Goal: Task Accomplishment & Management: Complete application form

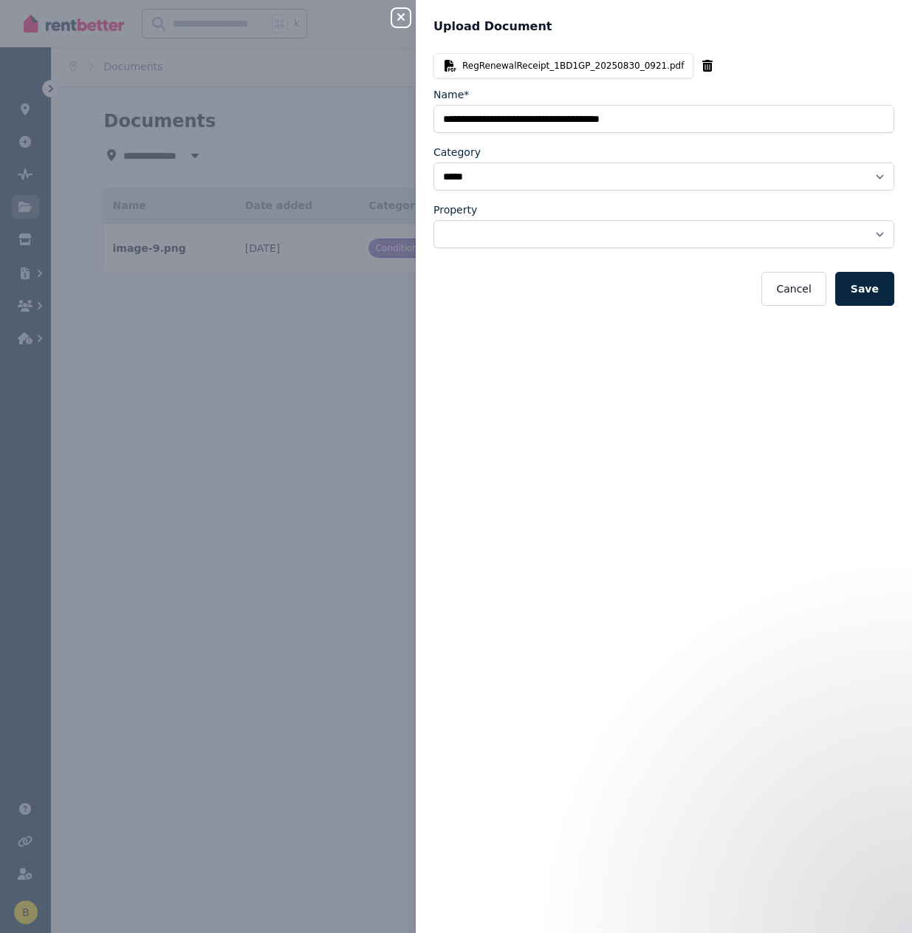
select select "*****"
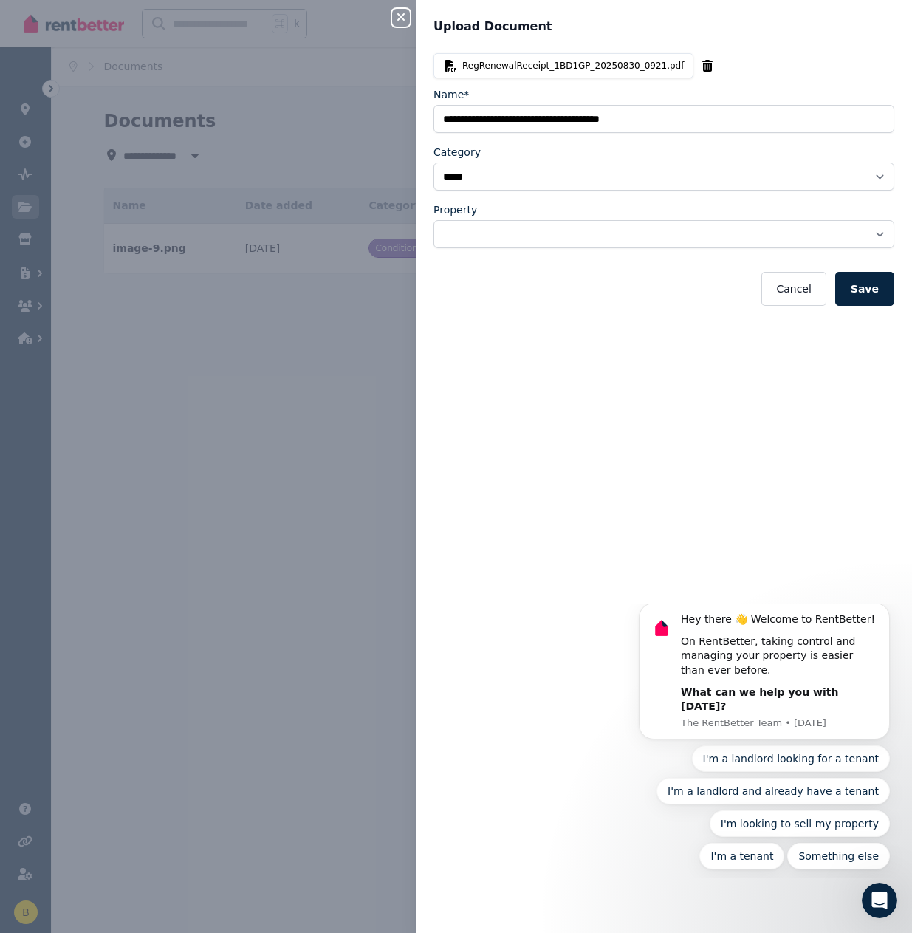
click at [406, 16] on icon "button" at bounding box center [401, 17] width 18 height 12
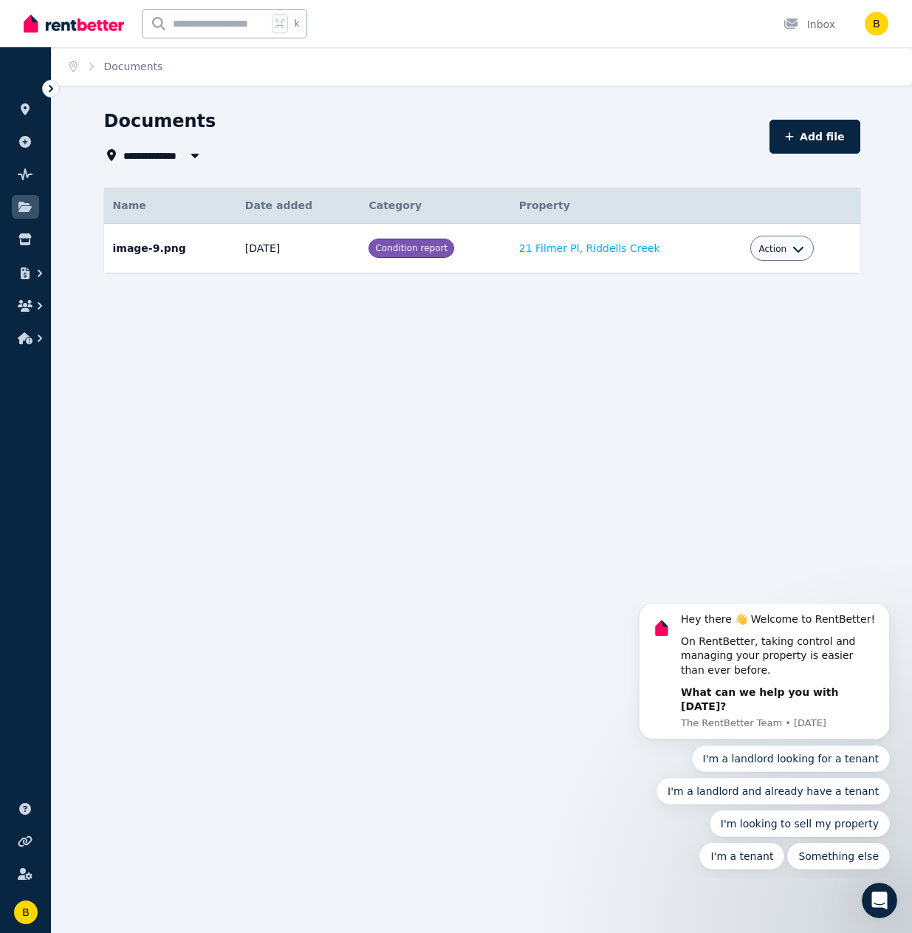
click at [50, 87] on icon at bounding box center [51, 88] width 4 height 7
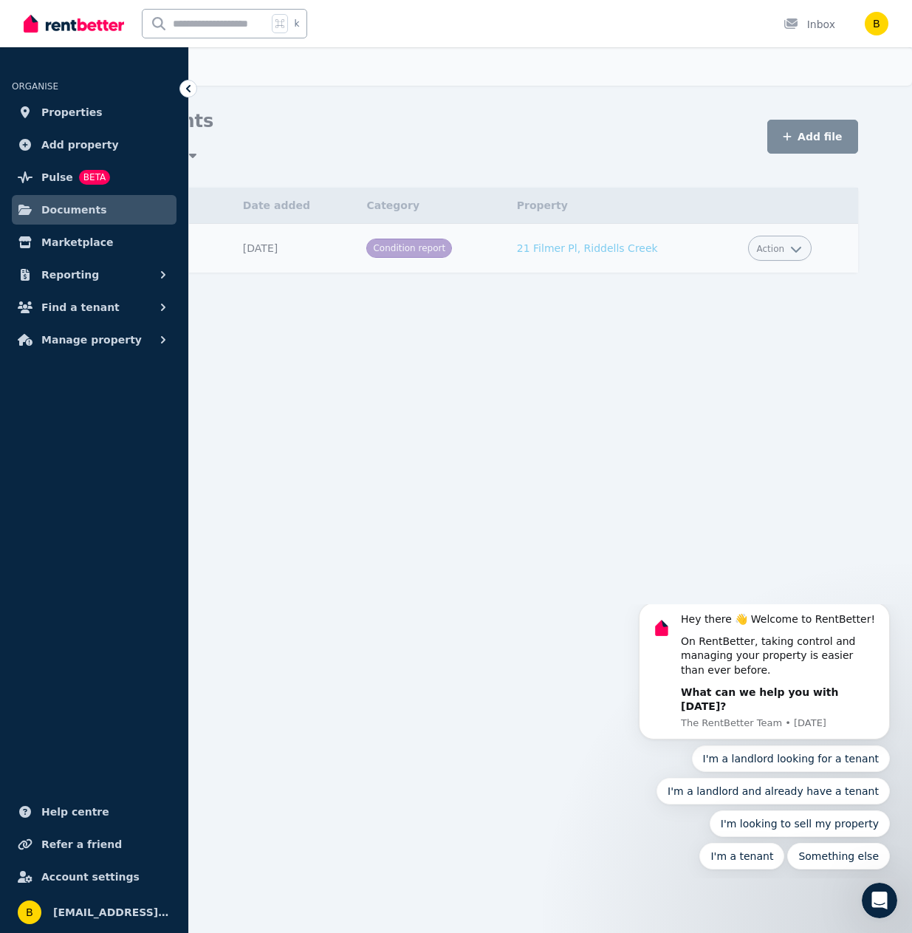
click at [189, 86] on icon at bounding box center [188, 88] width 4 height 7
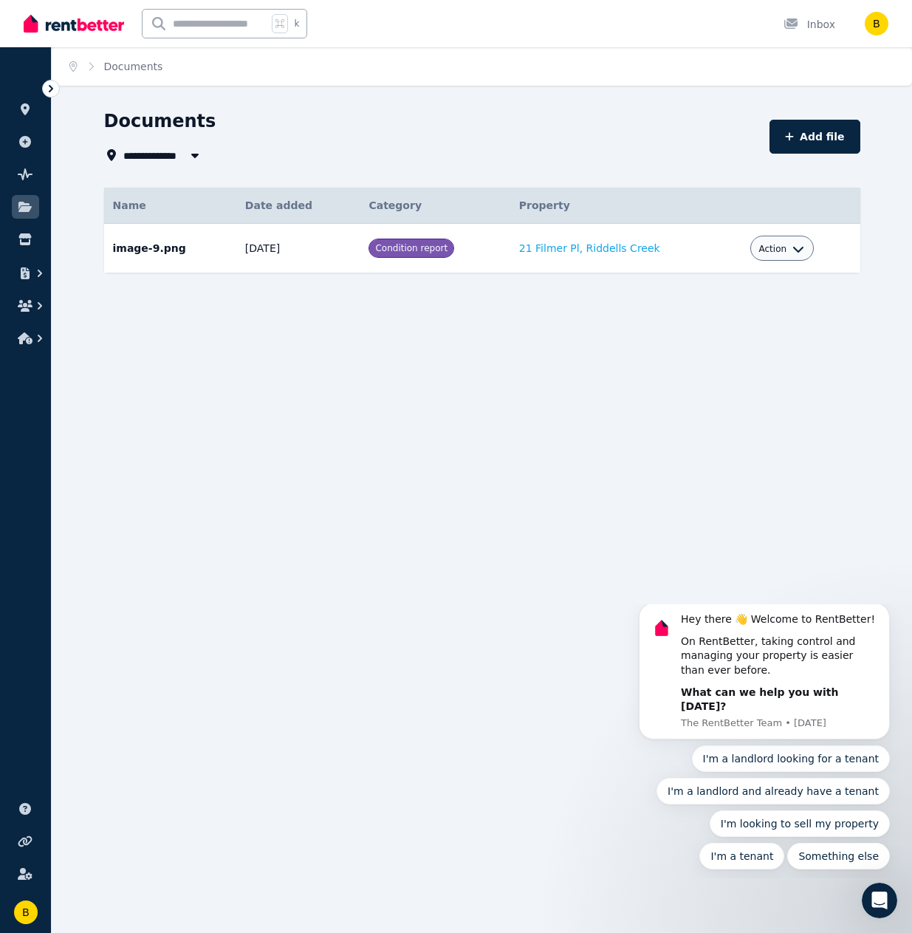
click at [48, 86] on icon at bounding box center [51, 88] width 15 height 15
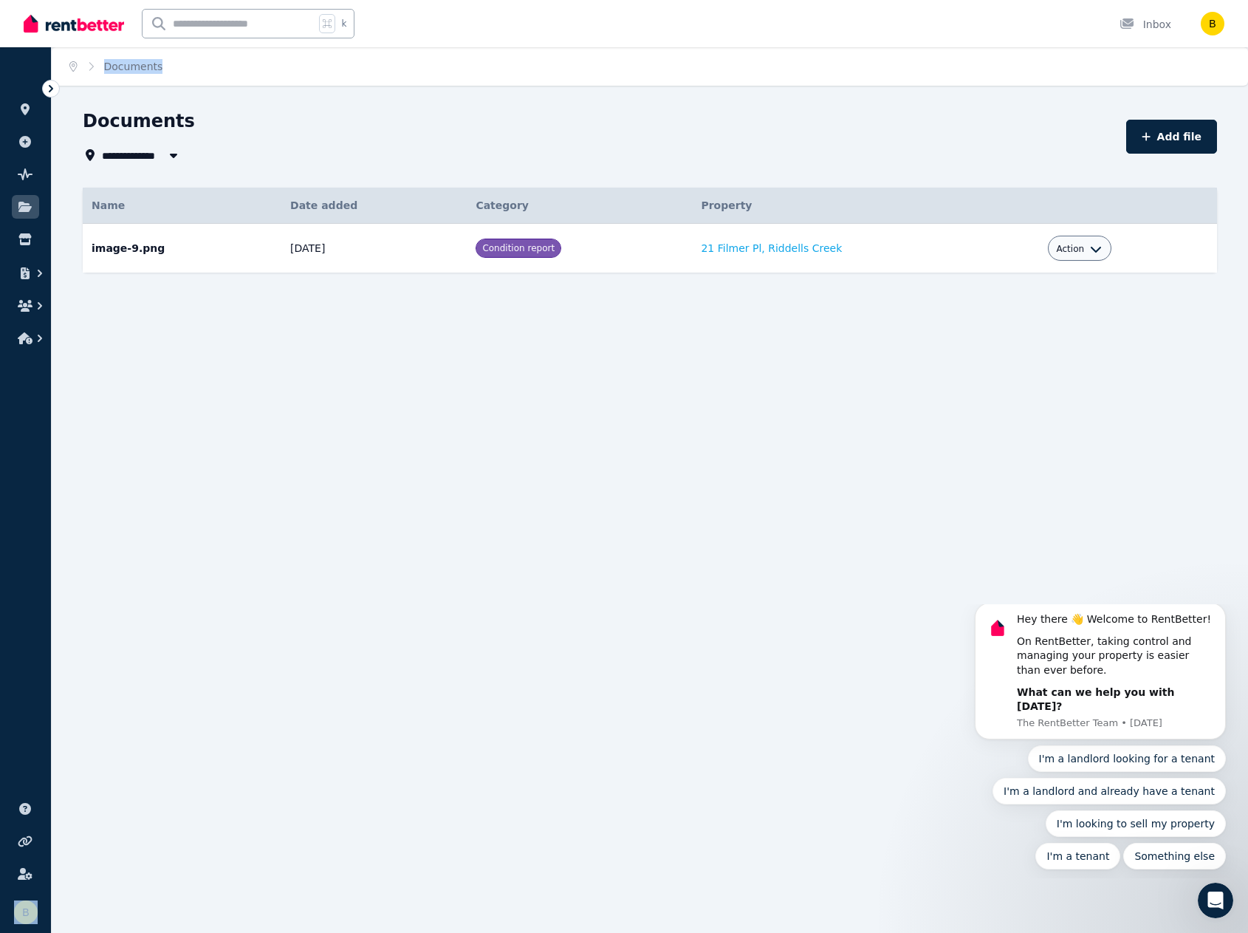
drag, startPoint x: 173, startPoint y: 65, endPoint x: 49, endPoint y: 66, distance: 124.1
click at [49, 66] on div "**********" at bounding box center [624, 466] width 1248 height 933
click at [207, 93] on div "**********" at bounding box center [624, 466] width 1248 height 933
click at [911, 241] on div "Action" at bounding box center [1080, 248] width 46 height 18
click at [911, 249] on span "Action" at bounding box center [1071, 249] width 28 height 12
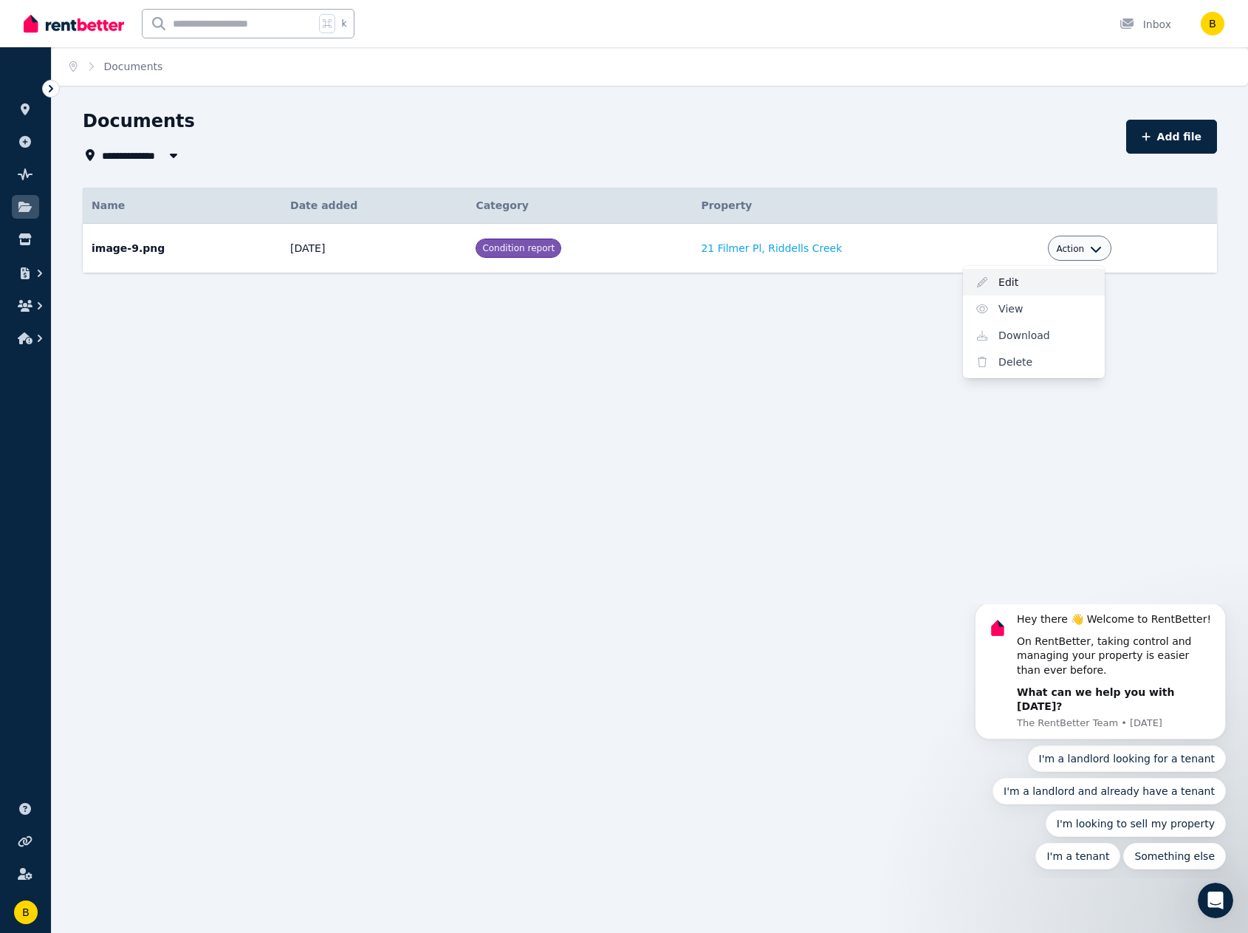
click at [911, 278] on link "Edit" at bounding box center [1034, 282] width 142 height 27
select select "**********"
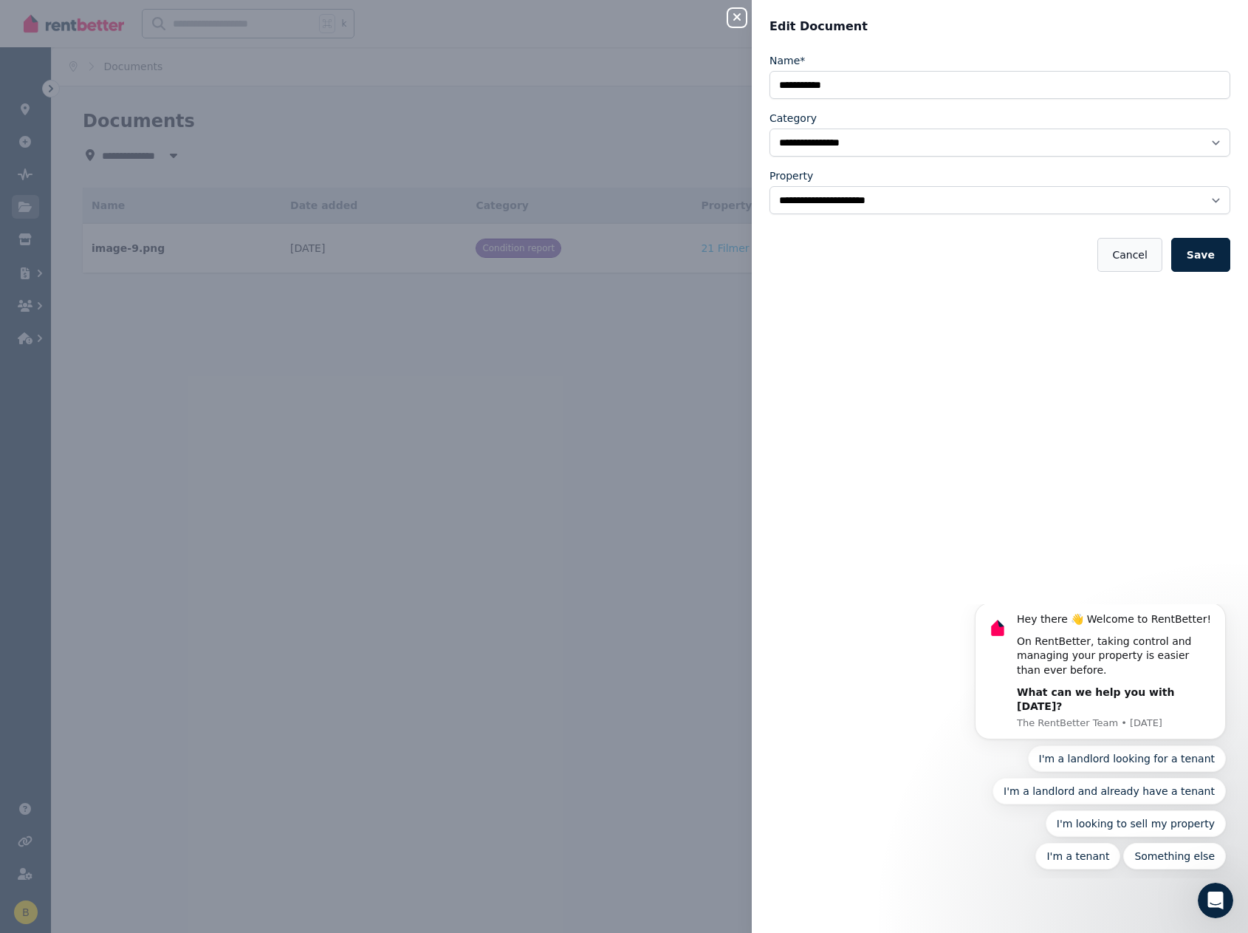
click at [911, 254] on button "Cancel" at bounding box center [1129, 255] width 64 height 34
select select "*****"
select select
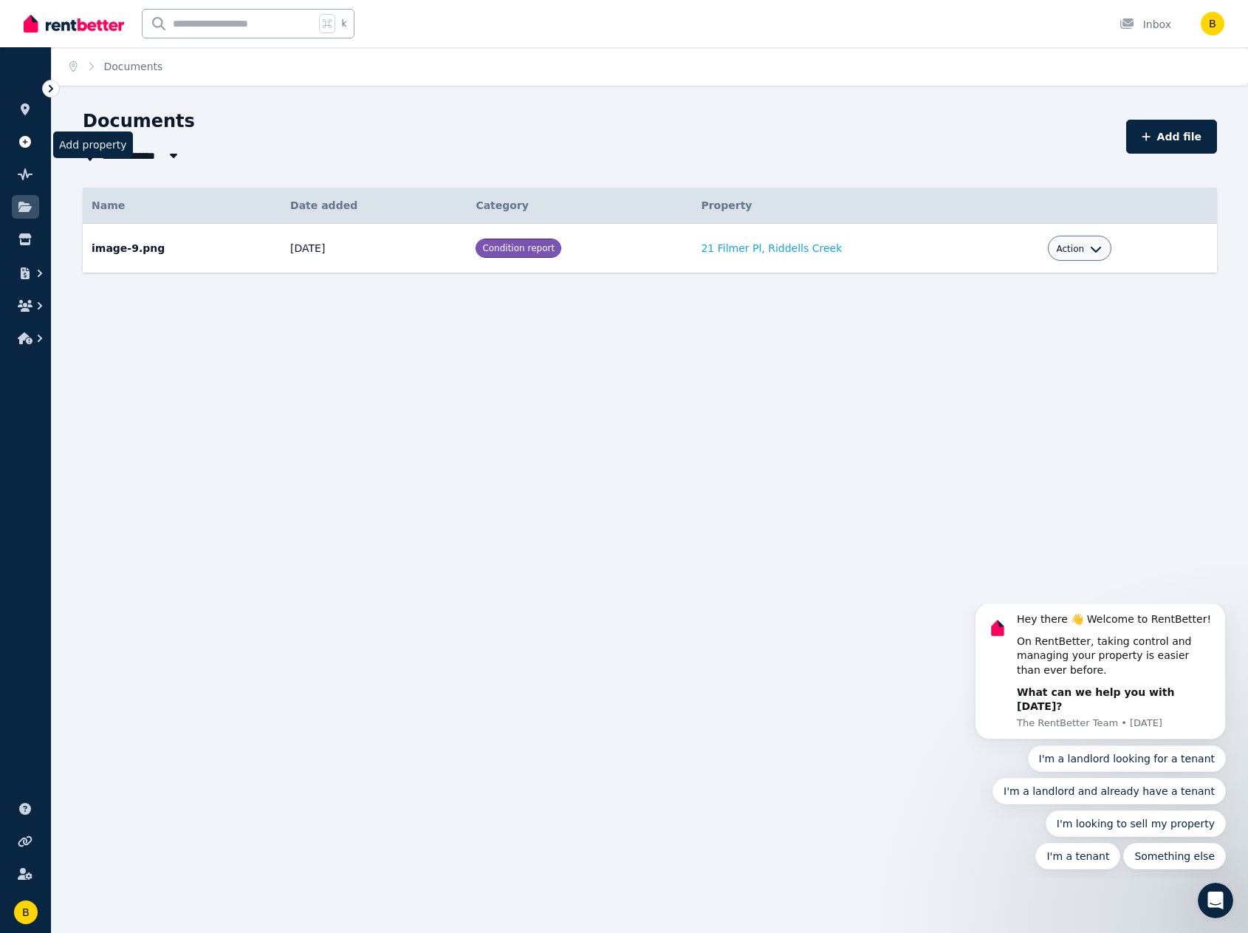
click at [28, 138] on icon at bounding box center [25, 142] width 12 height 12
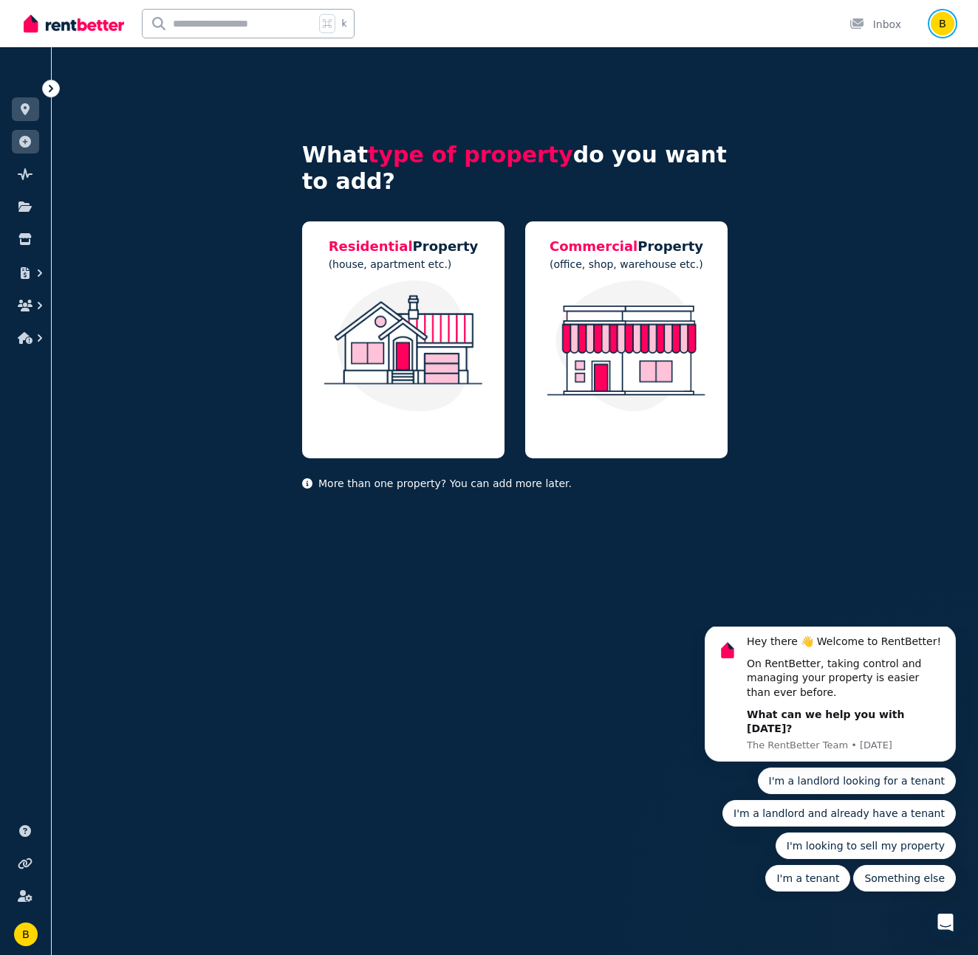
click at [911, 17] on img "button" at bounding box center [942, 24] width 24 height 24
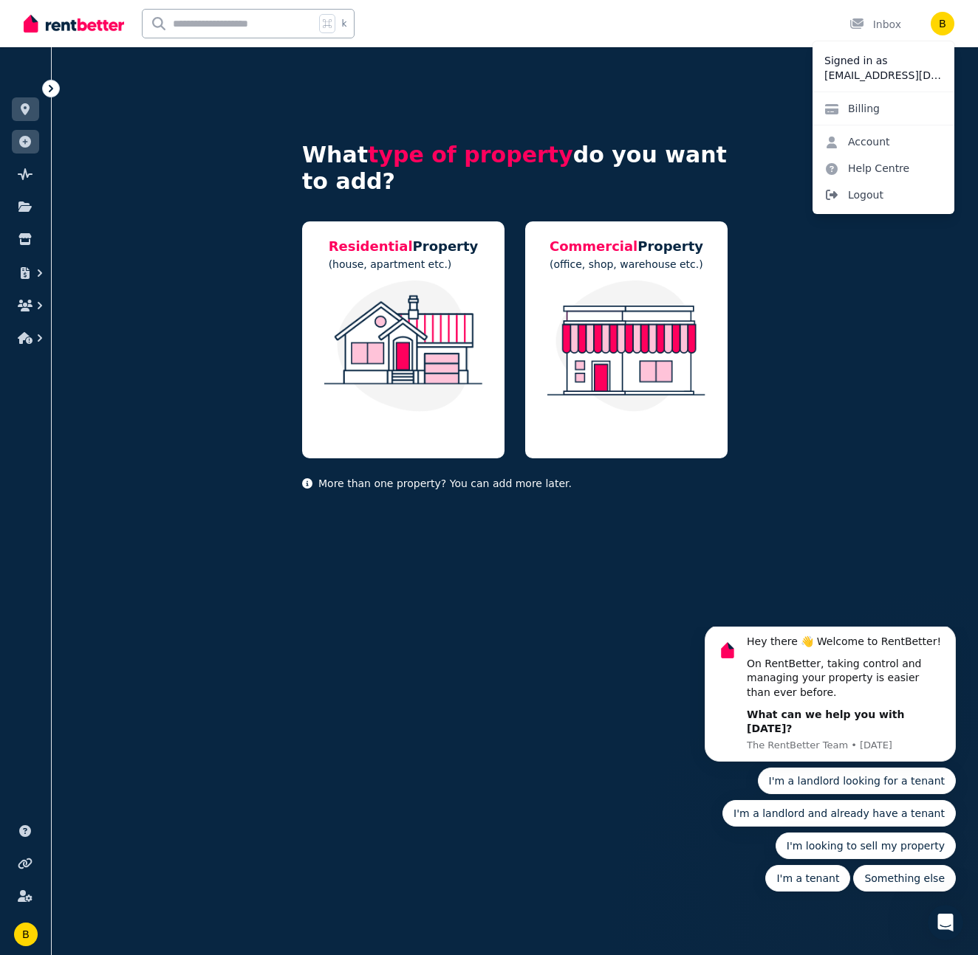
click at [868, 192] on span "Logout" at bounding box center [883, 195] width 142 height 27
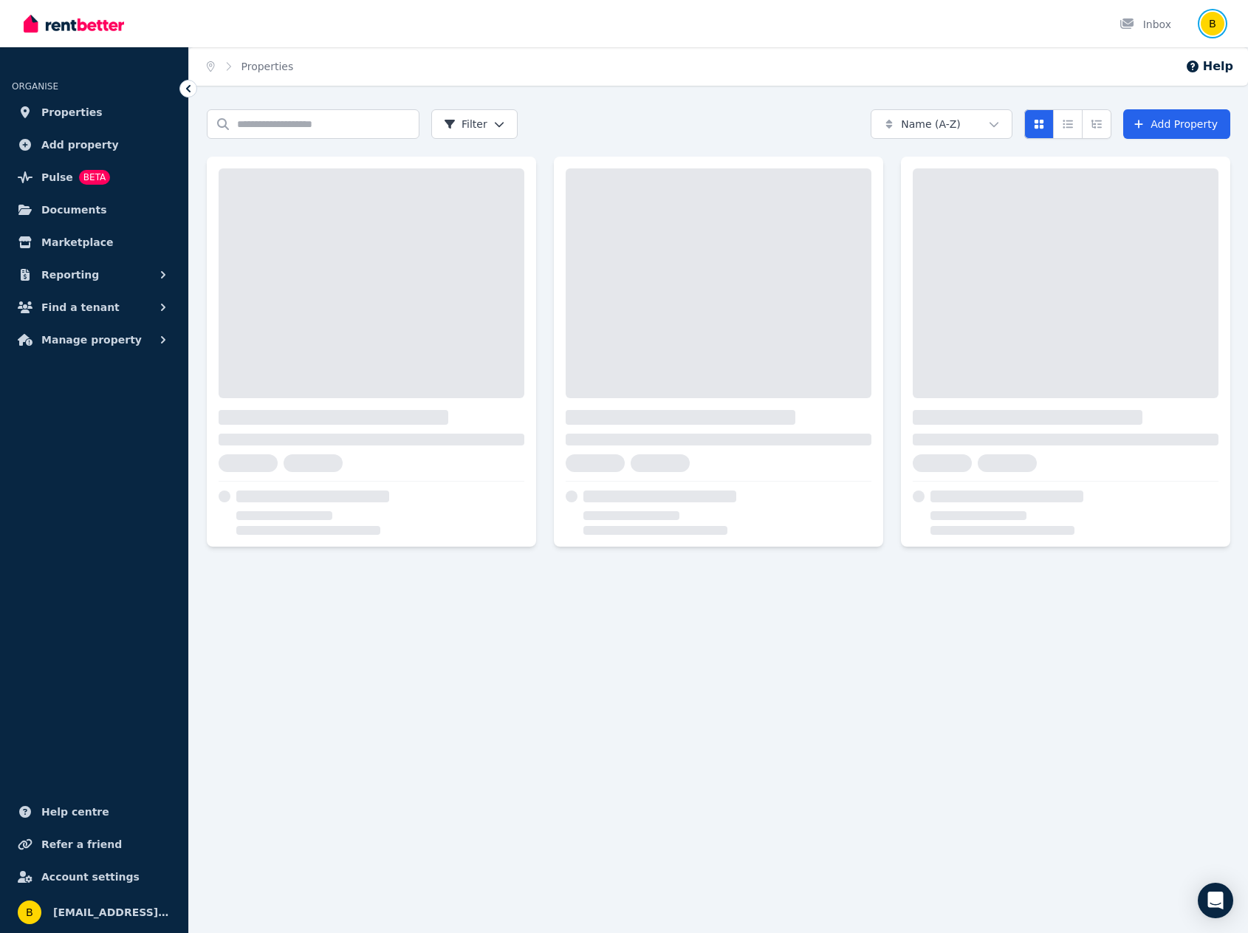
click at [1206, 24] on img "button" at bounding box center [1213, 24] width 24 height 24
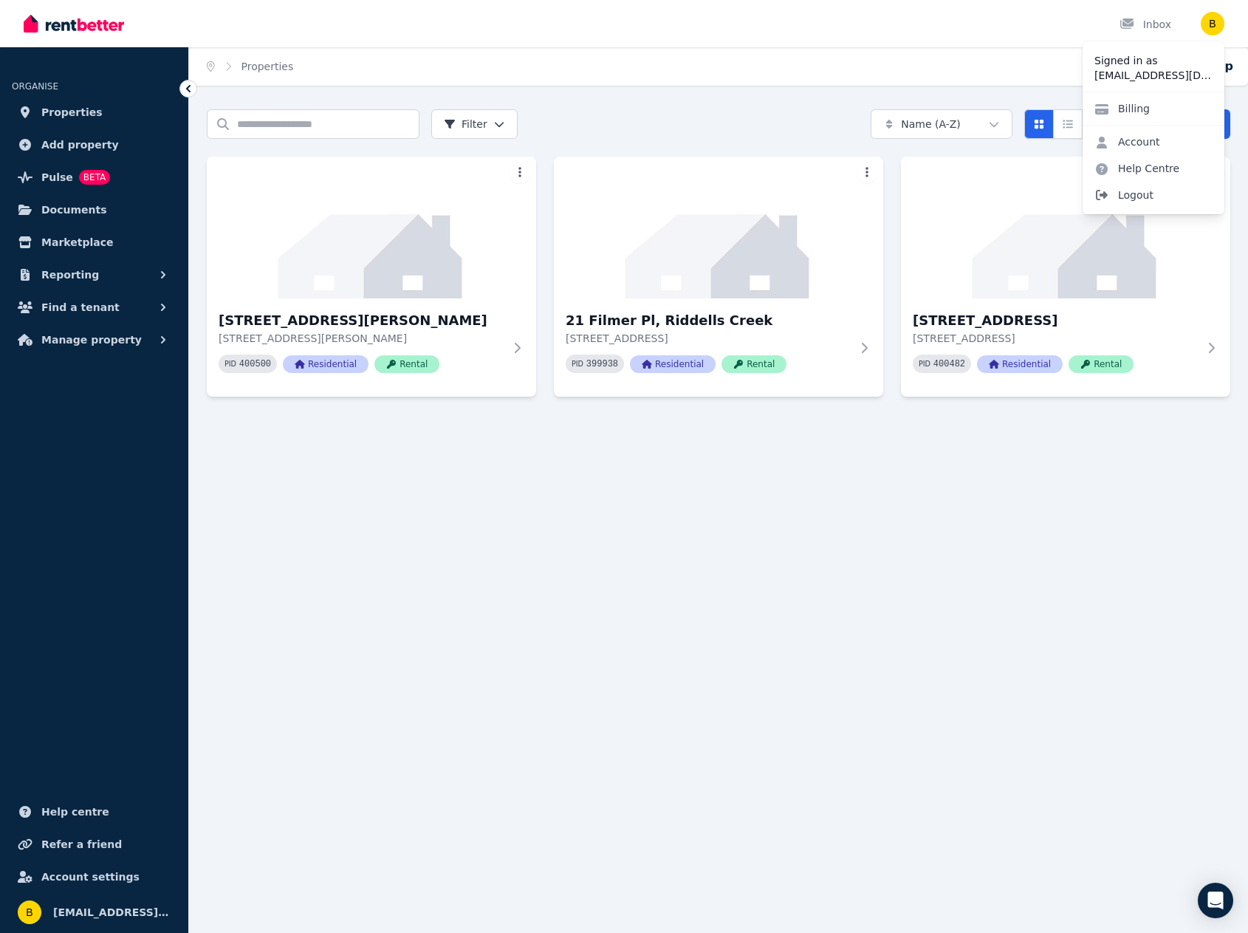
click at [1141, 191] on span "Logout" at bounding box center [1153, 195] width 142 height 27
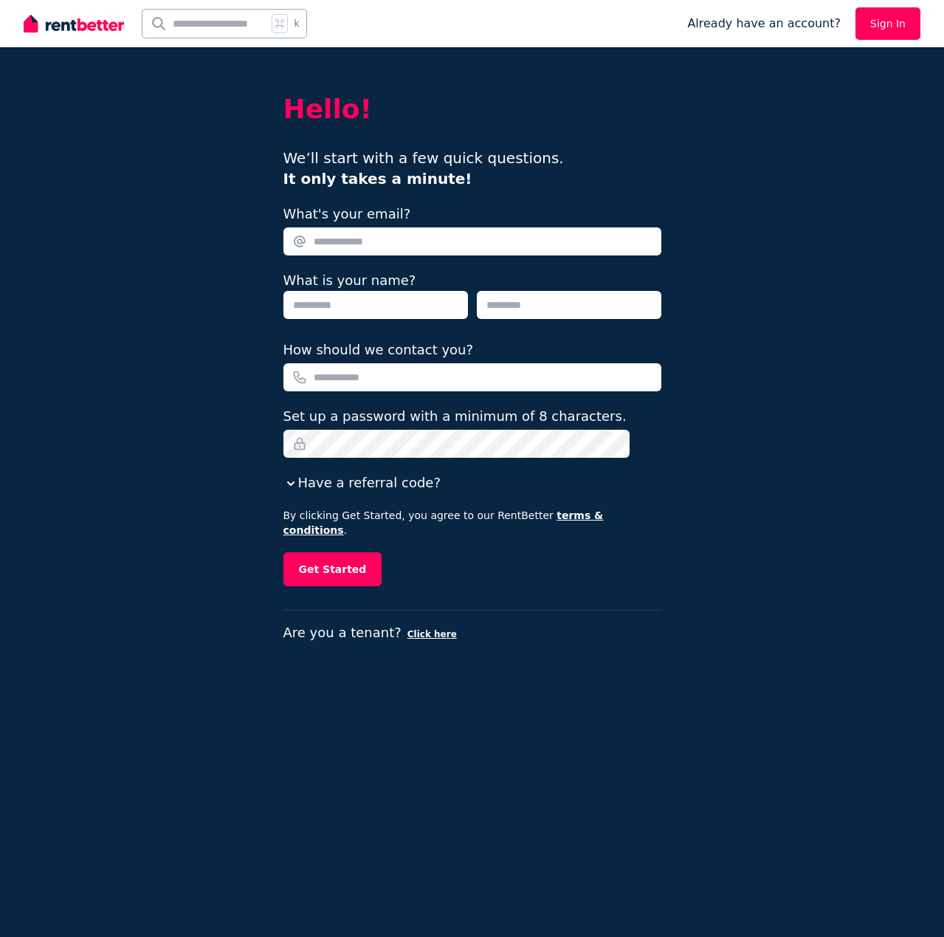
click at [210, 18] on input "text" at bounding box center [205, 24] width 125 height 28
type input "***"
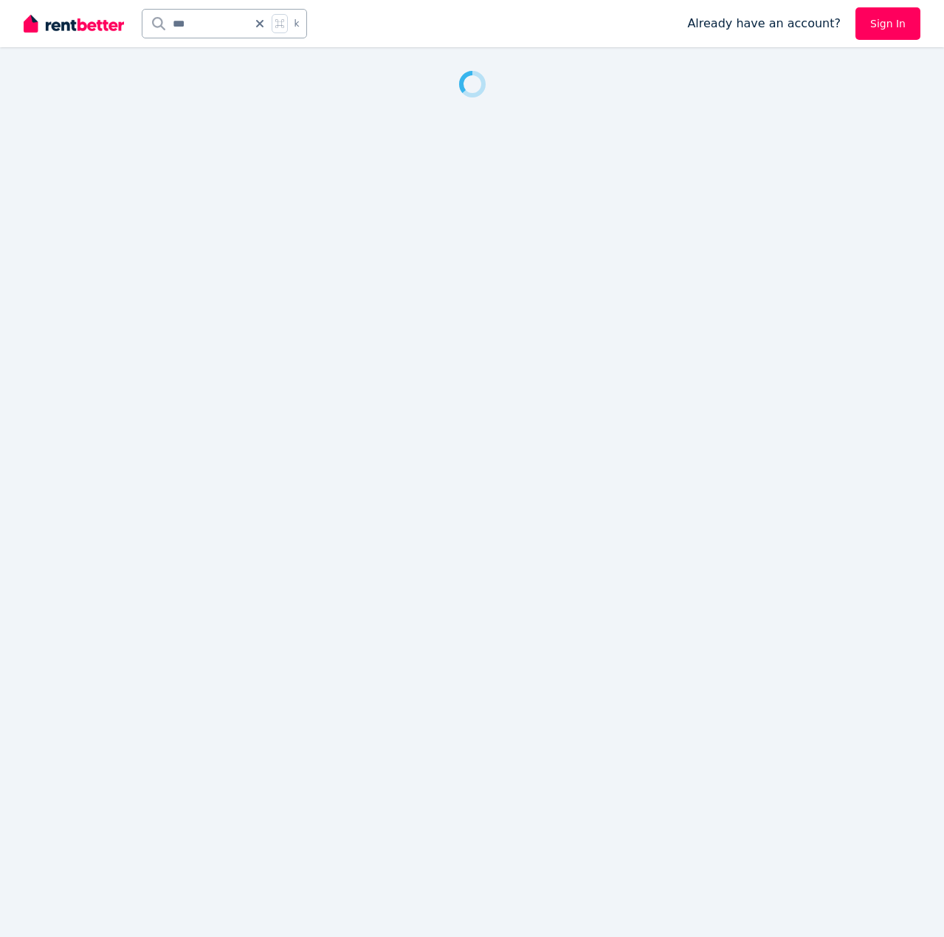
click at [262, 24] on icon at bounding box center [260, 24] width 15 height 12
click at [421, 31] on div "k" at bounding box center [347, 23] width 646 height 47
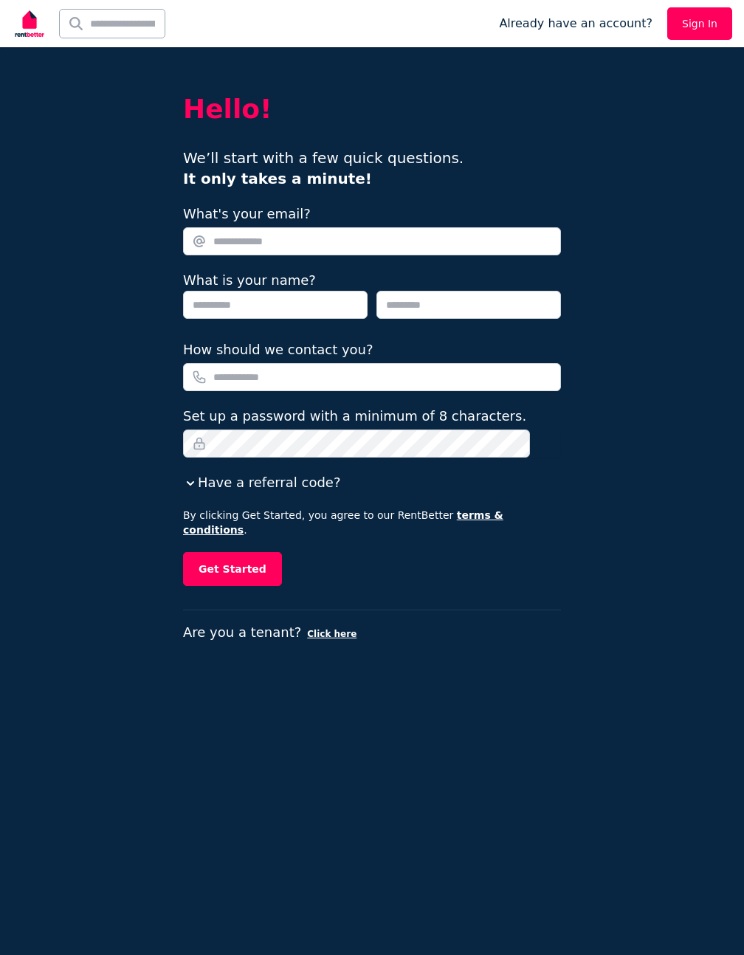
click at [711, 24] on link "Sign In" at bounding box center [699, 23] width 65 height 32
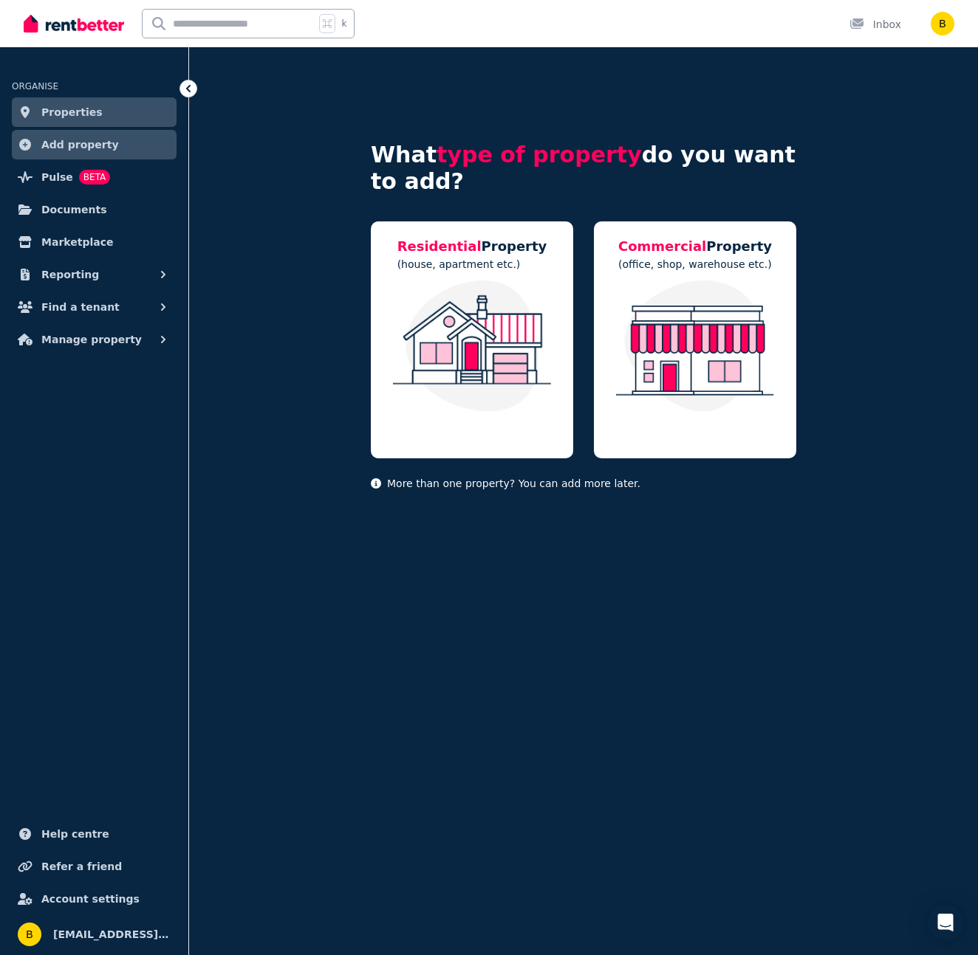
click at [52, 116] on span "Properties" at bounding box center [71, 112] width 61 height 18
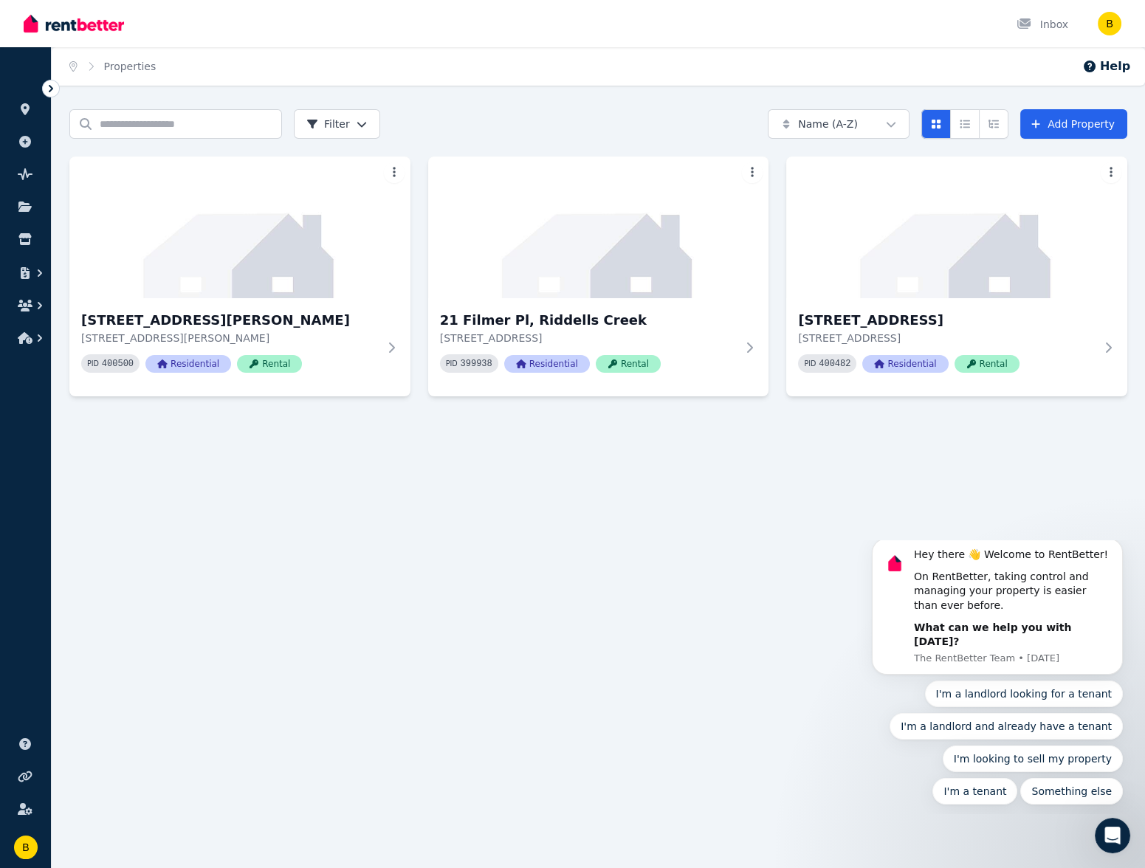
click at [49, 88] on icon at bounding box center [51, 88] width 15 height 15
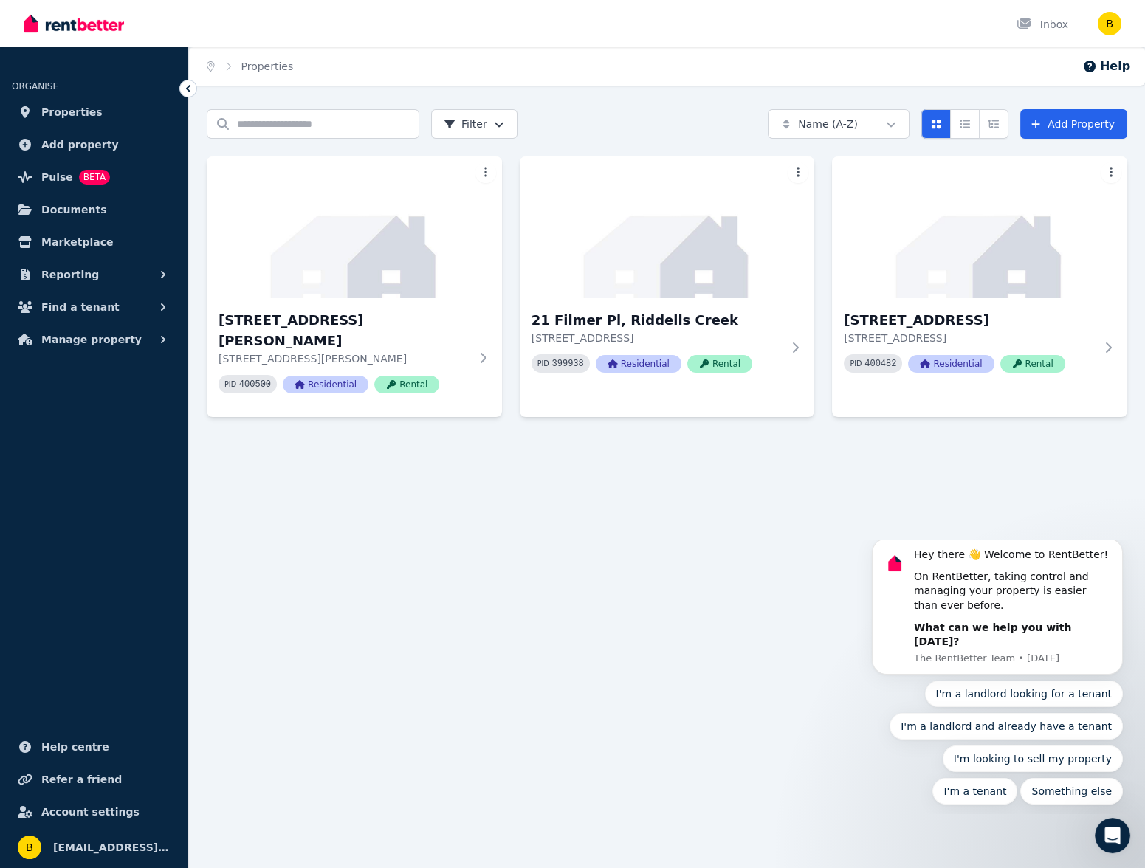
click at [47, 86] on span "ORGANISE" at bounding box center [35, 86] width 47 height 10
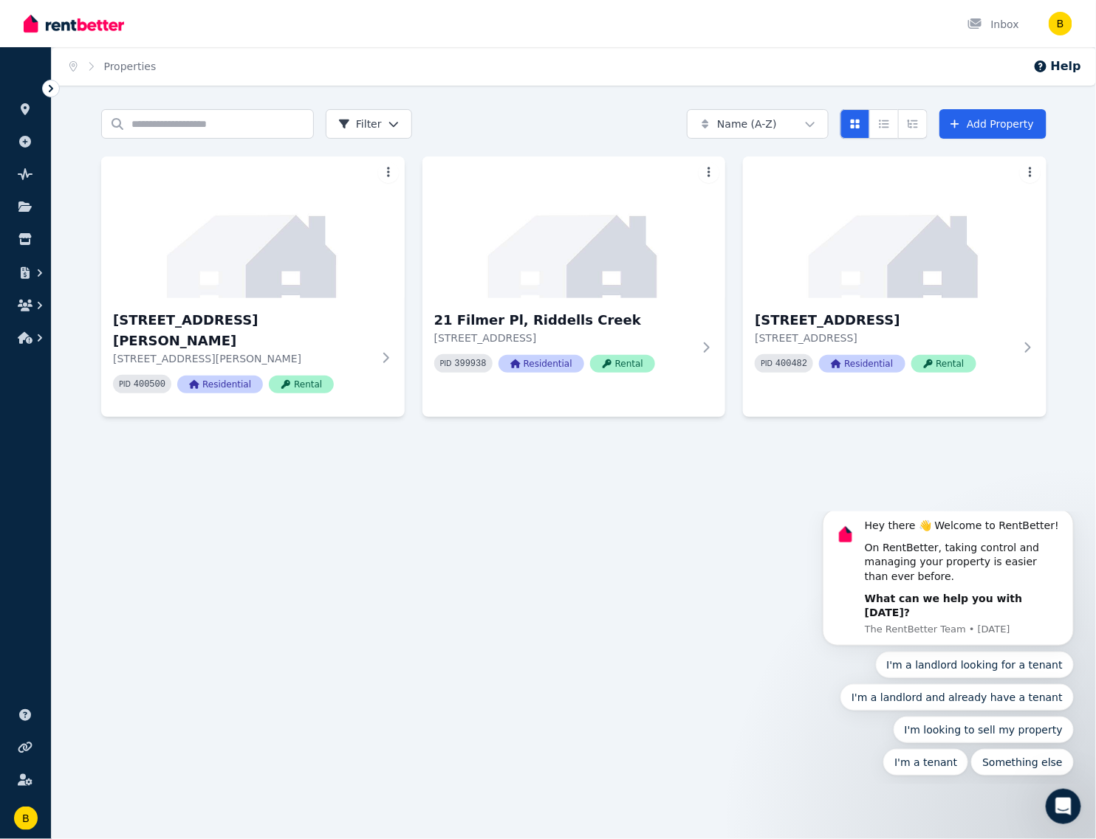
click at [49, 90] on icon at bounding box center [51, 88] width 4 height 7
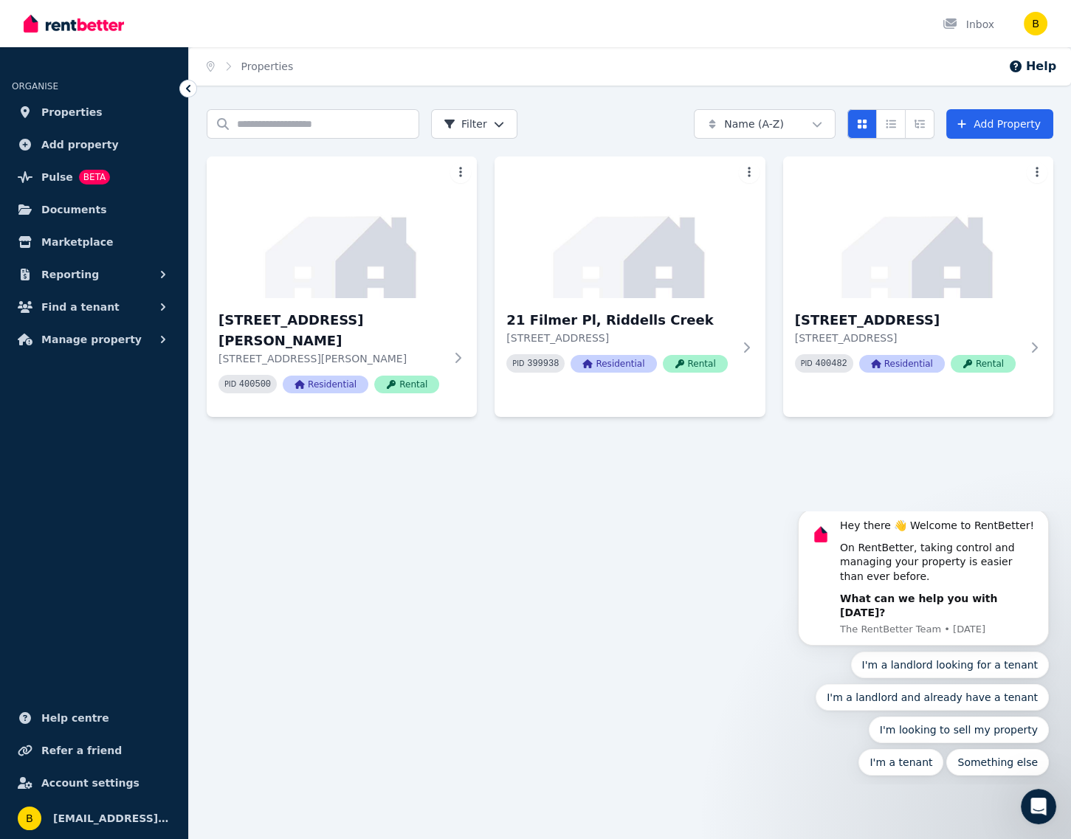
click at [383, 613] on div "Home Properties Help Search properties Filter Name (A-Z) Add Property [STREET_A…" at bounding box center [535, 419] width 1071 height 839
click at [385, 235] on img at bounding box center [342, 227] width 284 height 149
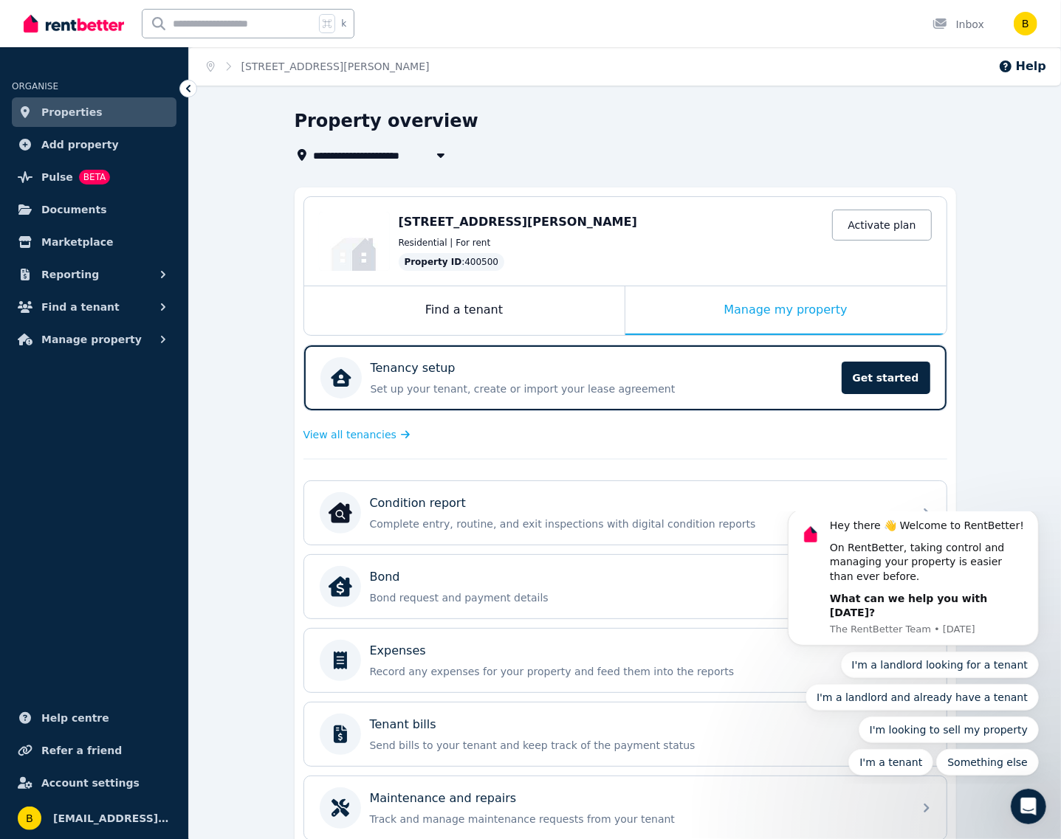
click at [914, 120] on div "Property overview" at bounding box center [621, 123] width 653 height 28
click at [183, 87] on icon at bounding box center [188, 88] width 15 height 15
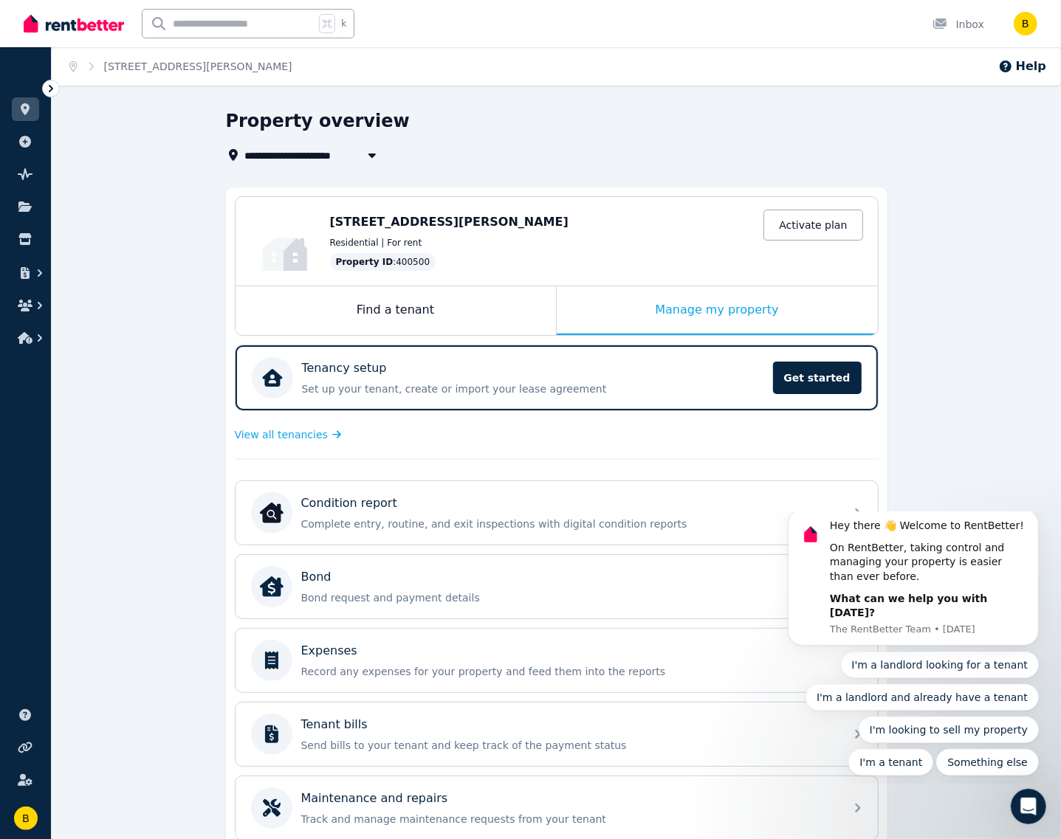
click at [517, 123] on div "Property overview" at bounding box center [552, 123] width 653 height 28
click at [52, 87] on icon at bounding box center [51, 88] width 15 height 15
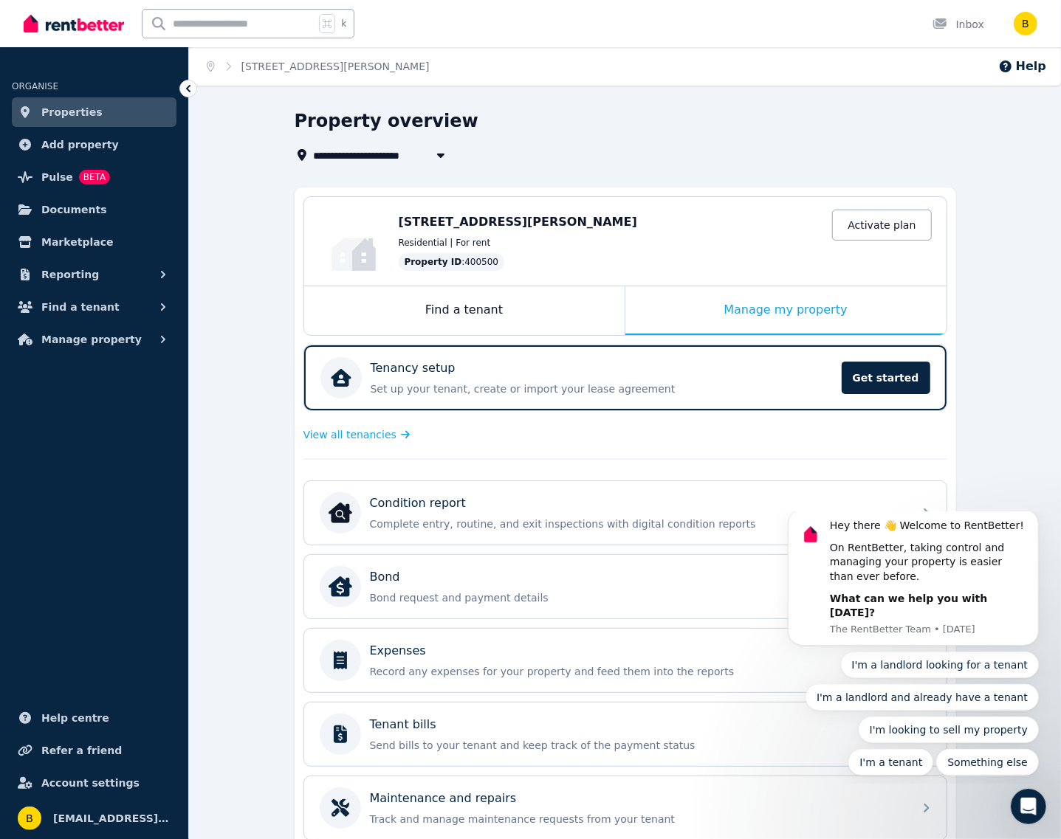
click at [71, 111] on span "Properties" at bounding box center [71, 112] width 61 height 18
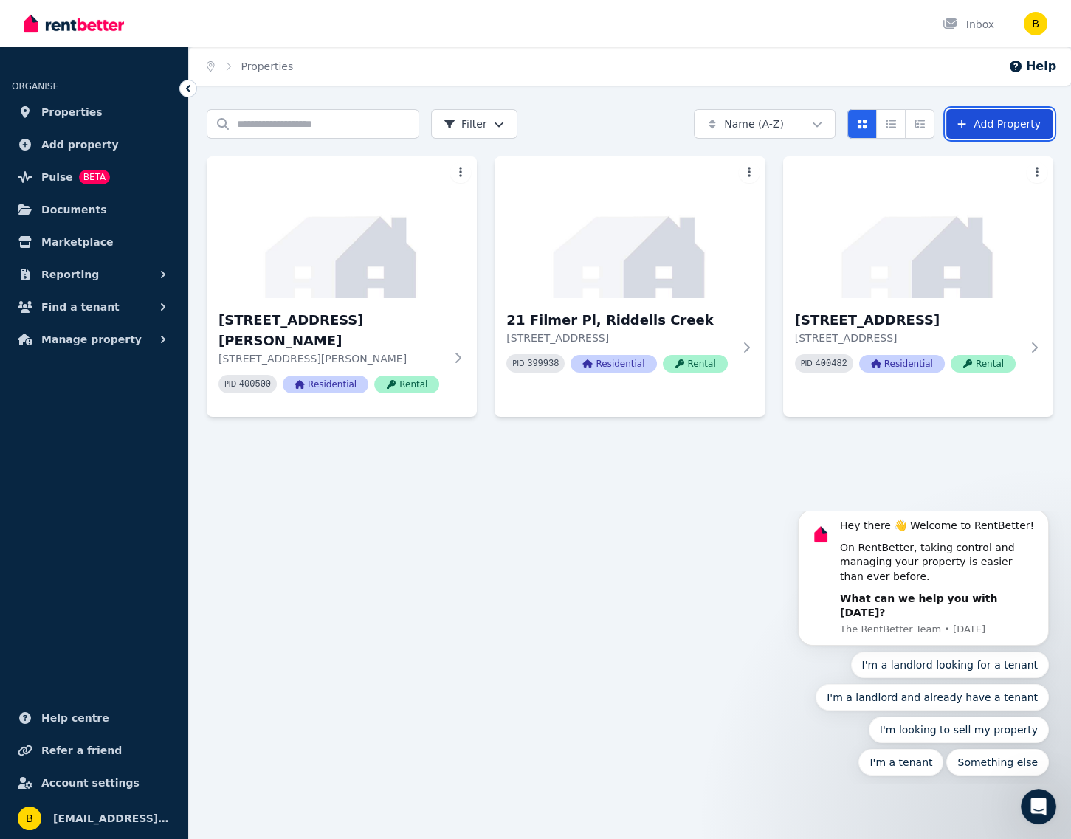
click at [977, 126] on link "Add Property" at bounding box center [1000, 124] width 107 height 30
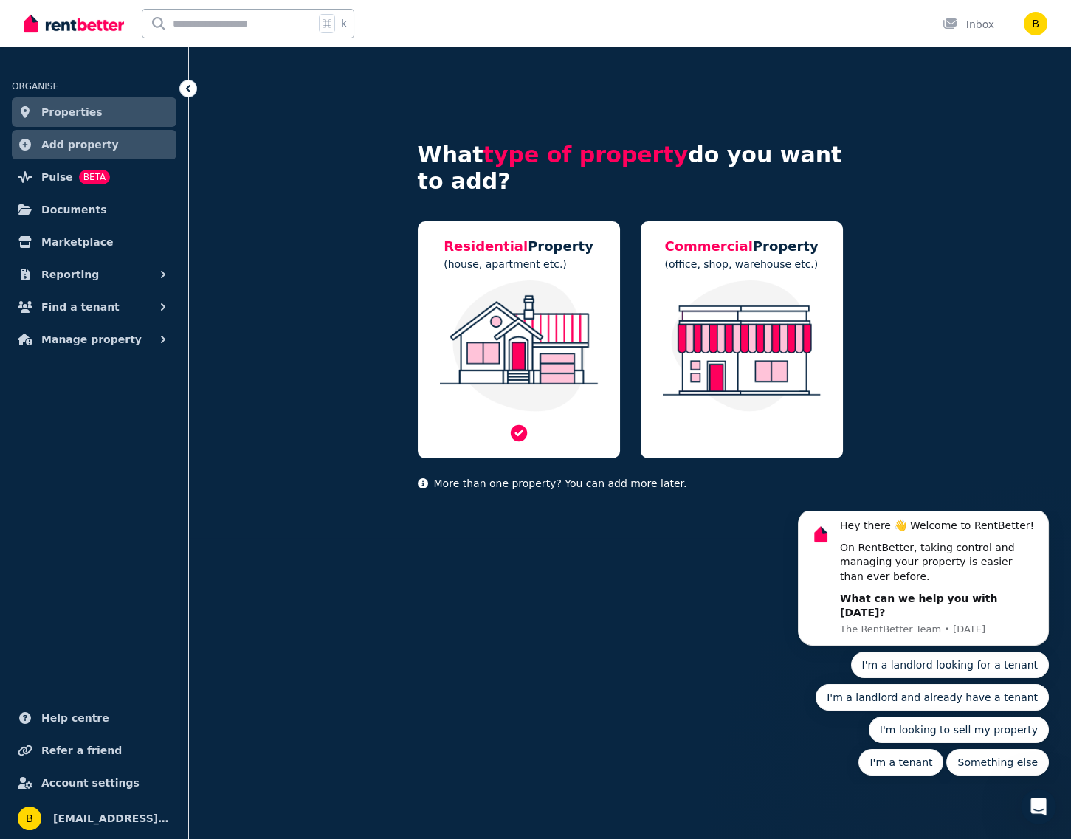
click at [571, 269] on p "(house, apartment etc.)" at bounding box center [519, 264] width 150 height 15
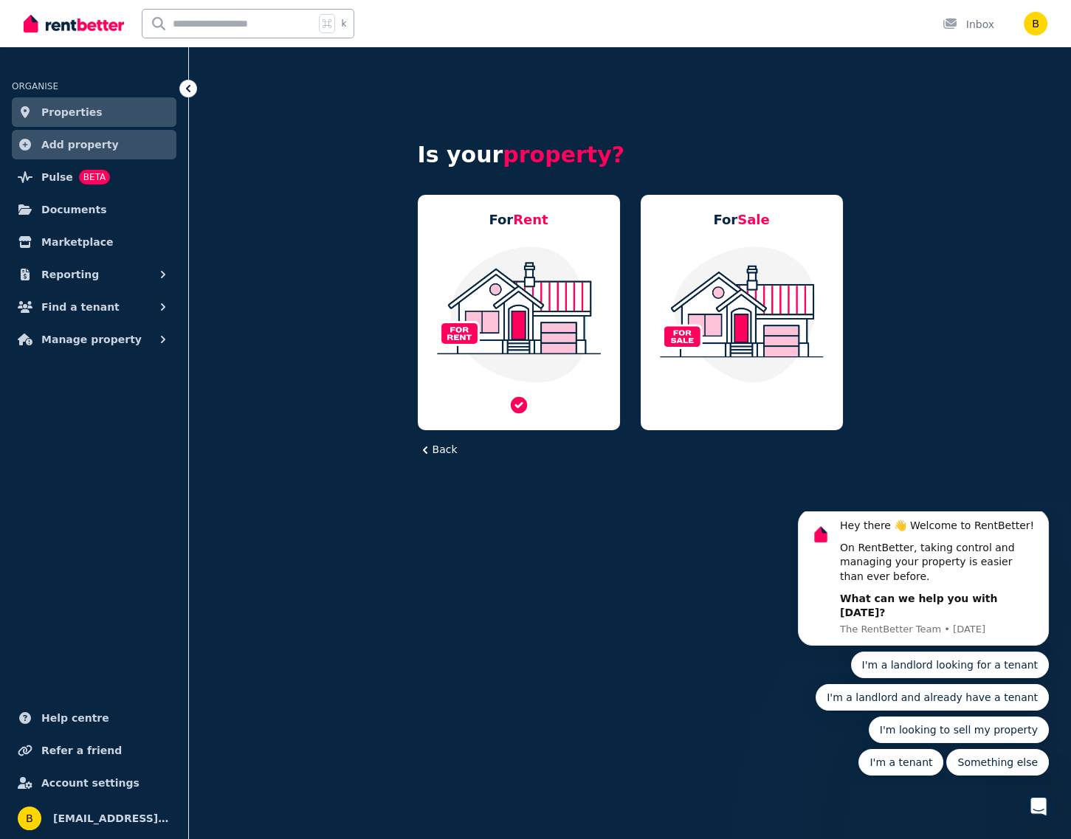
click at [532, 319] on img at bounding box center [519, 314] width 173 height 139
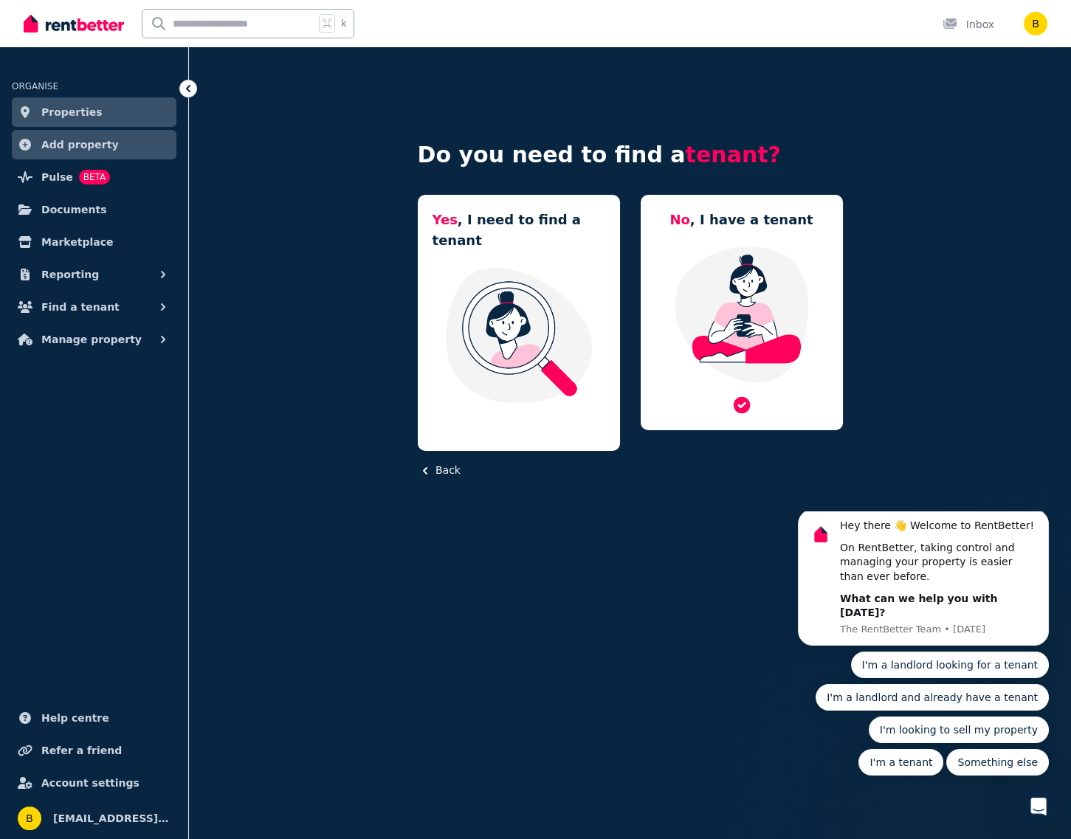
click at [777, 274] on img at bounding box center [742, 314] width 173 height 139
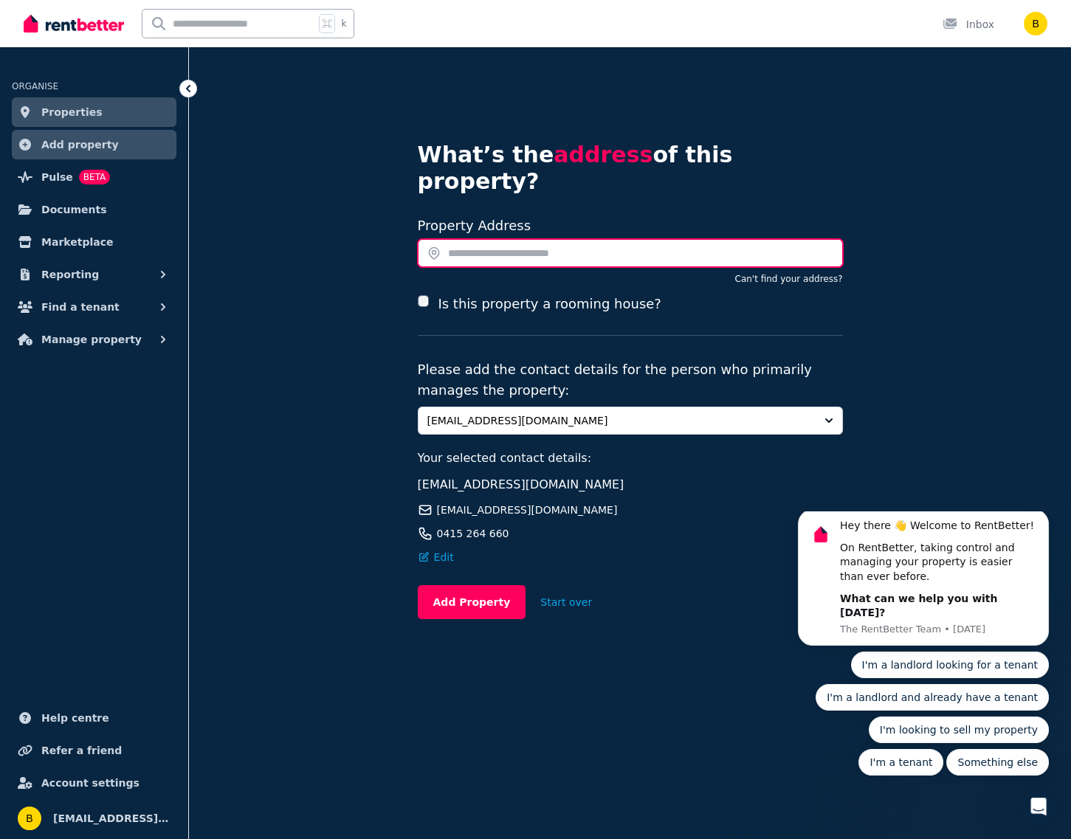
click at [524, 239] on input "text" at bounding box center [630, 253] width 425 height 28
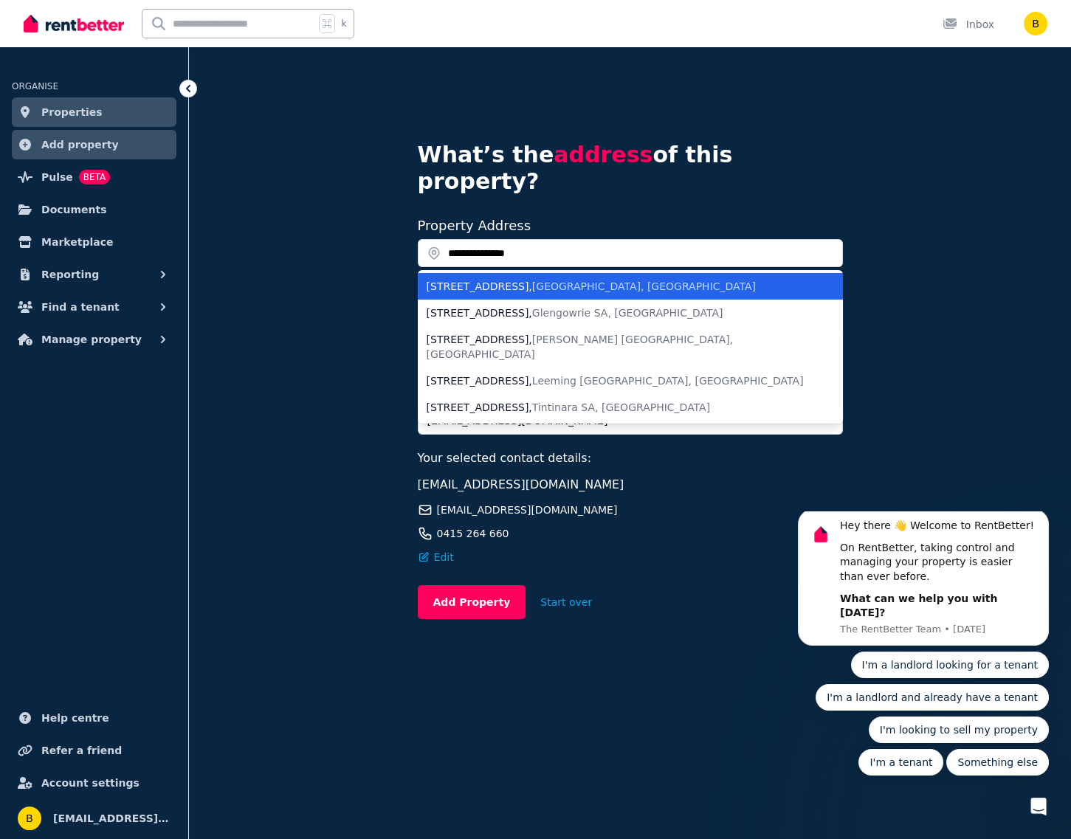
click at [535, 281] on span "[GEOGRAPHIC_DATA], [GEOGRAPHIC_DATA]" at bounding box center [644, 287] width 224 height 12
type input "**********"
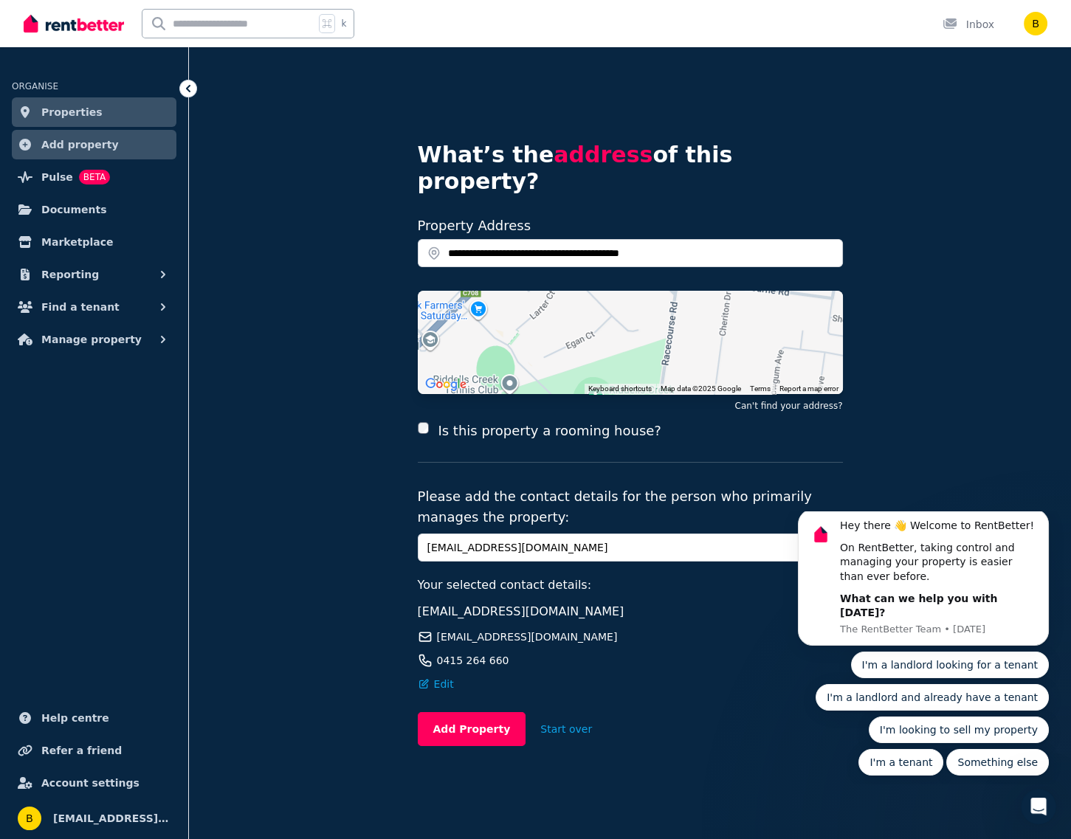
click at [65, 114] on span "Properties" at bounding box center [71, 112] width 61 height 18
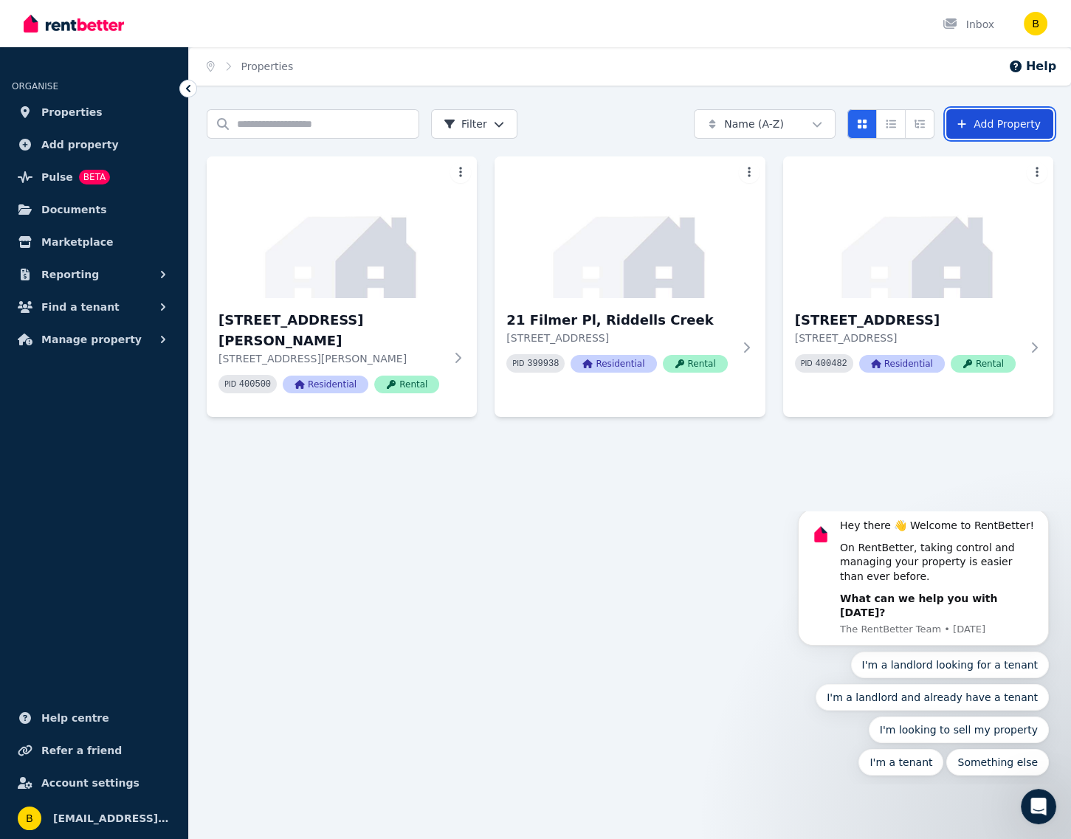
click at [977, 126] on link "Add Property" at bounding box center [1000, 124] width 107 height 30
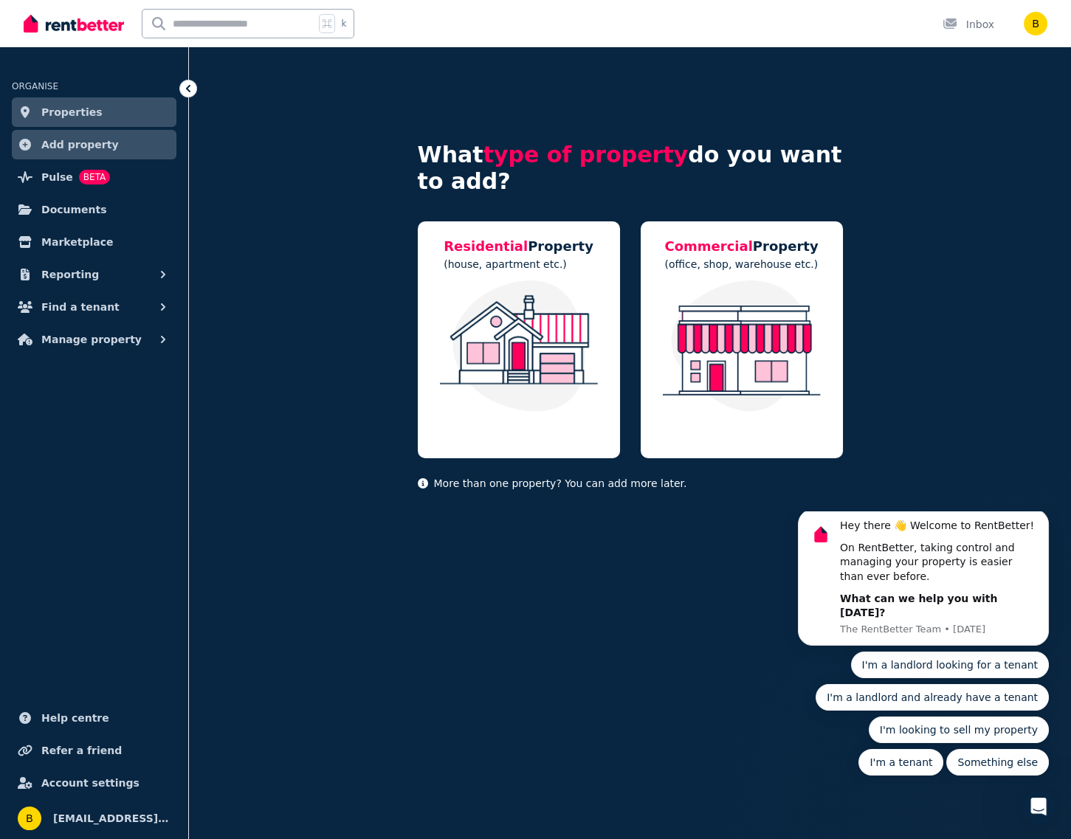
click at [611, 24] on div "k Inbox" at bounding box center [511, 23] width 974 height 47
click at [612, 100] on div "What type of property do you want to add? Residential Property (house, apartmen…" at bounding box center [630, 317] width 425 height 444
